Goal: Find specific page/section: Find specific page/section

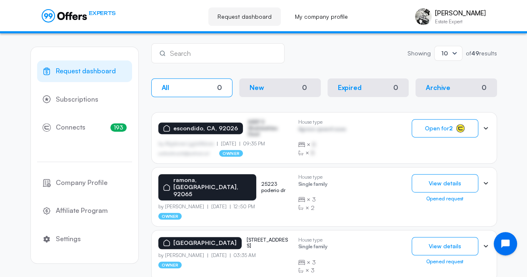
scroll to position [137, 0]
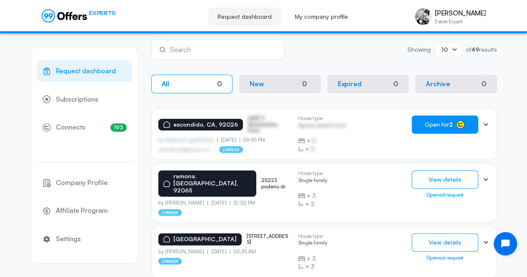
click at [429, 121] on span "Open for 2" at bounding box center [439, 124] width 28 height 7
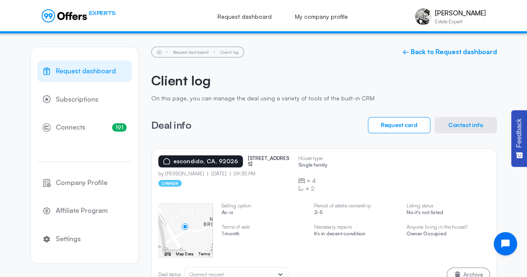
scroll to position [24, 0]
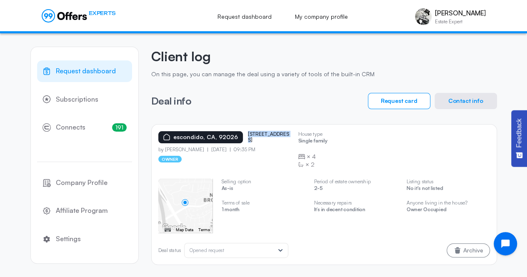
drag, startPoint x: 280, startPoint y: 135, endPoint x: 243, endPoint y: 135, distance: 36.7
click at [243, 135] on div "escondido, CA, 92026 2202 village rd" at bounding box center [224, 137] width 133 height 12
copy p "2202 village rd"
click at [476, 97] on button "Contact info" at bounding box center [466, 101] width 63 height 16
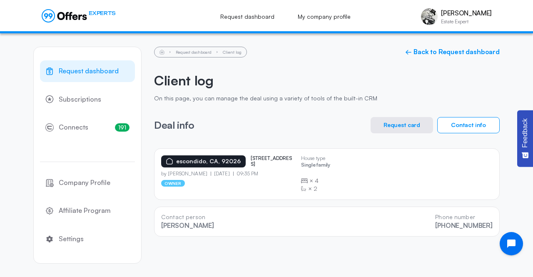
click at [495, 85] on h2 "Client log" at bounding box center [327, 81] width 346 height 16
drag, startPoint x: 289, startPoint y: 160, endPoint x: 247, endPoint y: 159, distance: 41.7
click at [251, 159] on p "2202 village rd" at bounding box center [272, 161] width 42 height 12
copy p "2202 village rd"
